Goal: Task Accomplishment & Management: Manage account settings

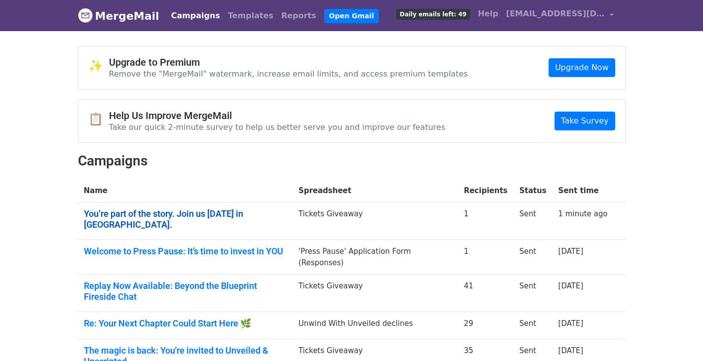
click at [115, 212] on link "You’re part of the story. Join us Oct 15 in NYC." at bounding box center [185, 218] width 203 height 21
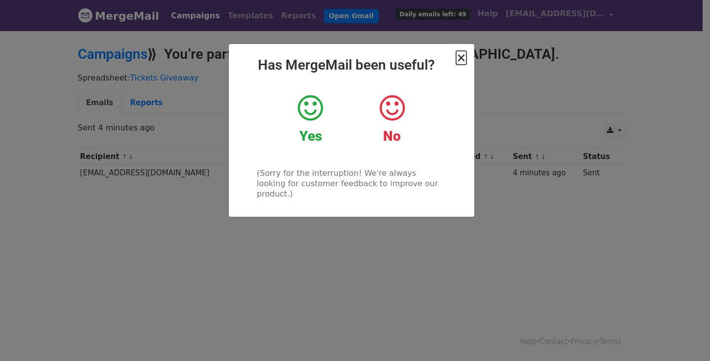
click at [462, 61] on span "×" at bounding box center [461, 58] width 10 height 14
